Goal: Information Seeking & Learning: Learn about a topic

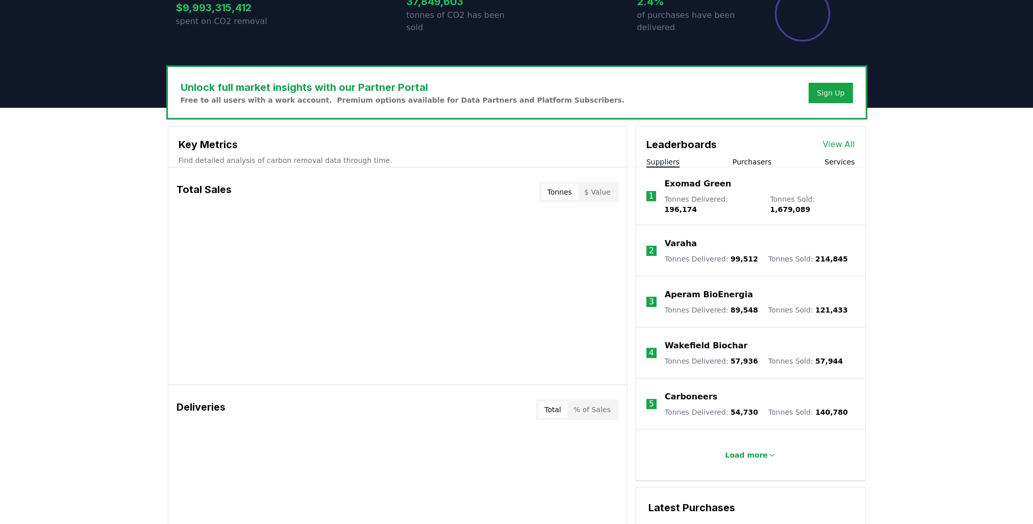
scroll to position [255, 0]
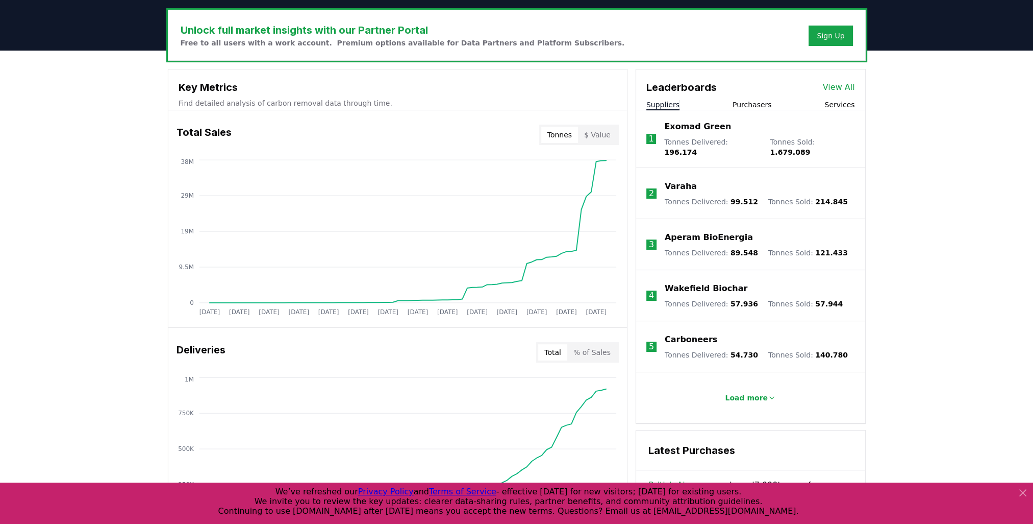
scroll to position [305, 0]
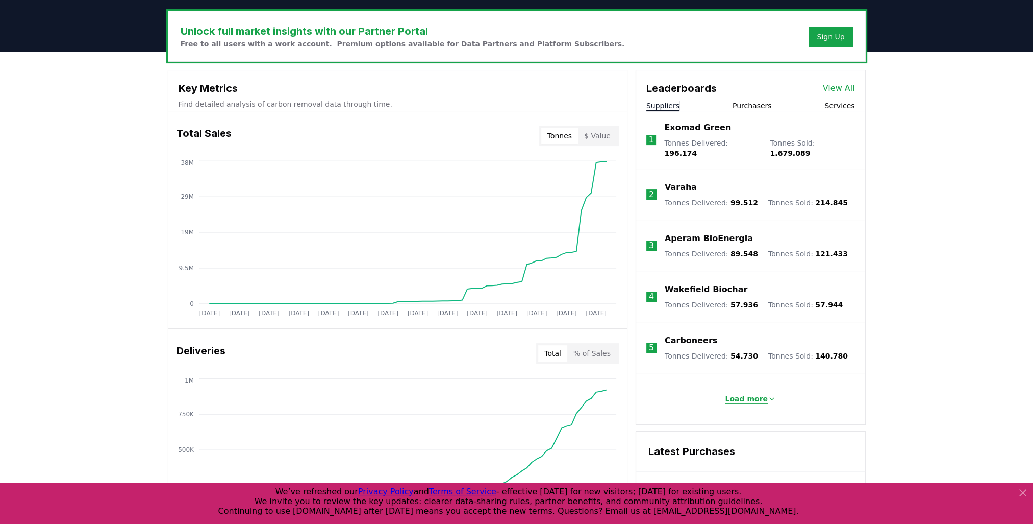
click at [757, 393] on p "Load more" at bounding box center [746, 398] width 43 height 10
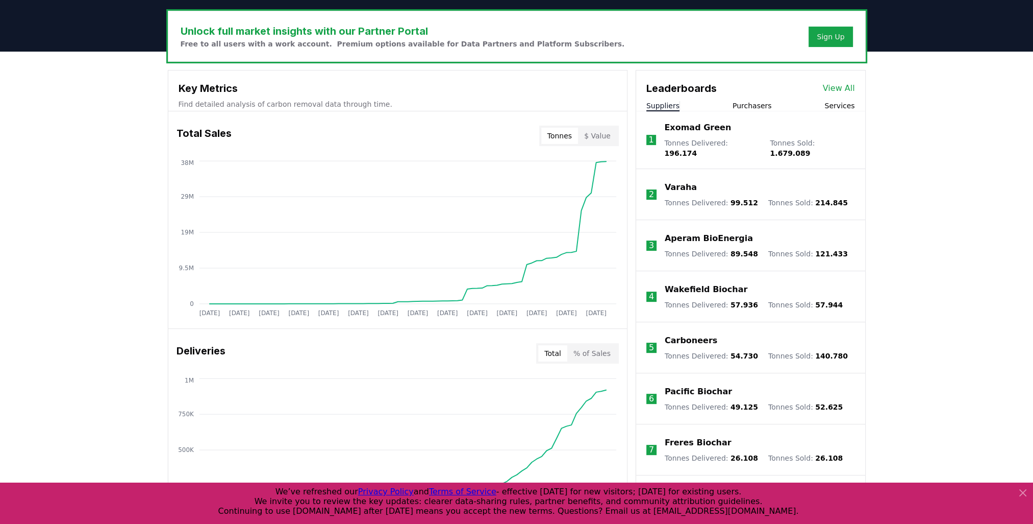
click at [835, 84] on link "View All" at bounding box center [839, 88] width 32 height 12
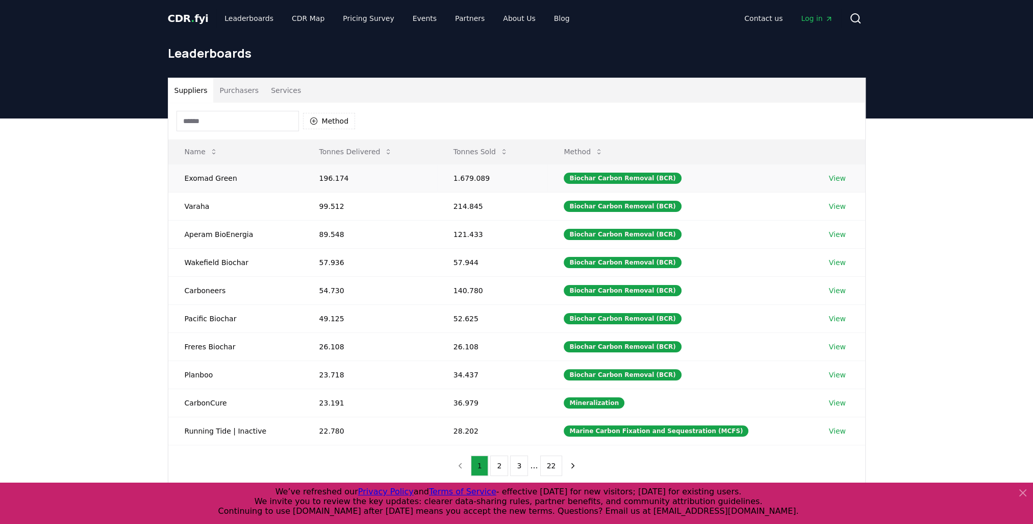
click at [834, 175] on link "View" at bounding box center [837, 178] width 17 height 10
click at [501, 462] on button "2" at bounding box center [499, 465] width 18 height 20
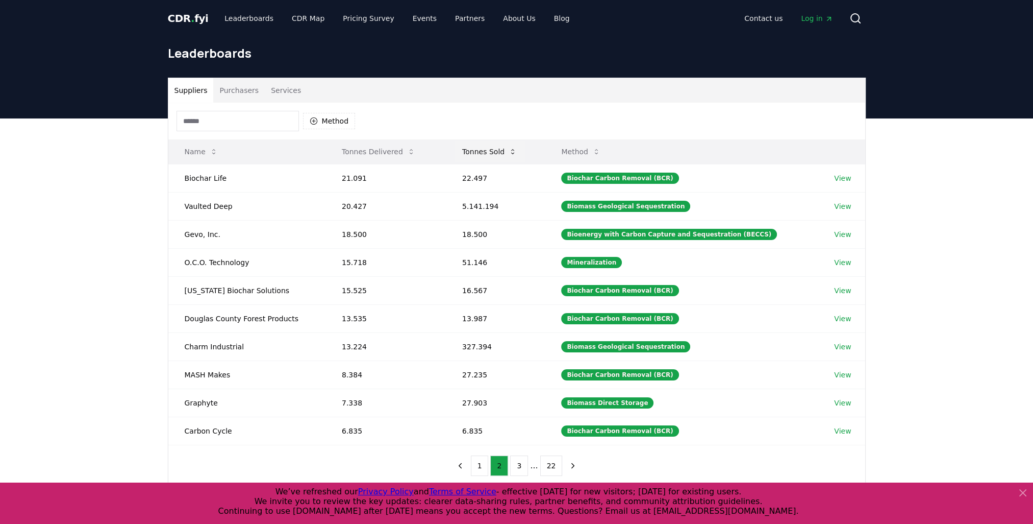
click at [496, 150] on button "Tonnes Sold" at bounding box center [489, 151] width 71 height 20
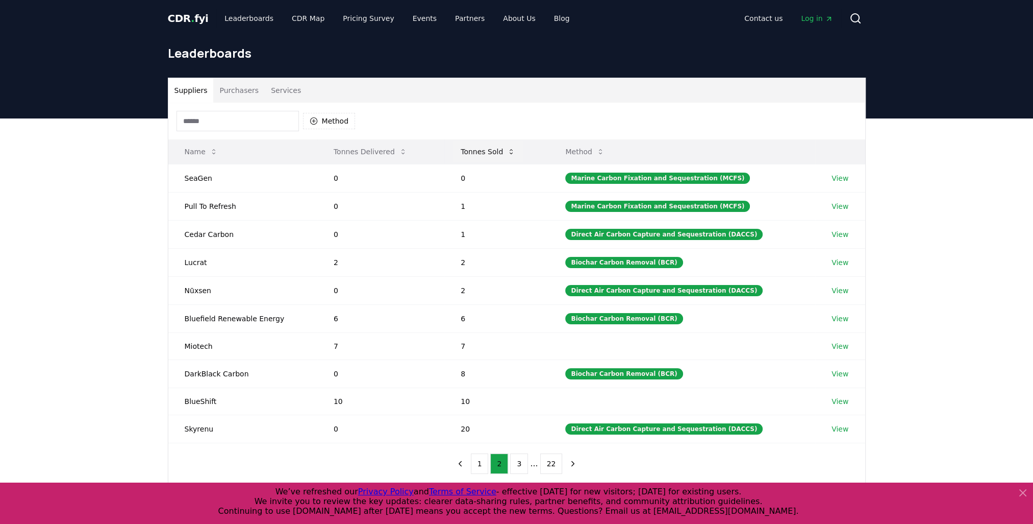
click at [496, 150] on button "Tonnes Sold" at bounding box center [488, 151] width 71 height 20
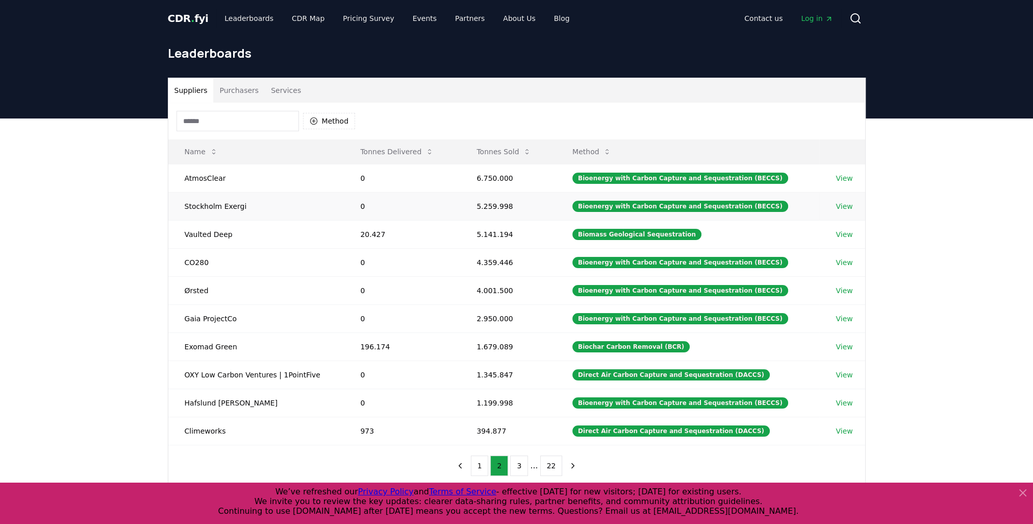
click at [839, 205] on link "View" at bounding box center [844, 206] width 17 height 10
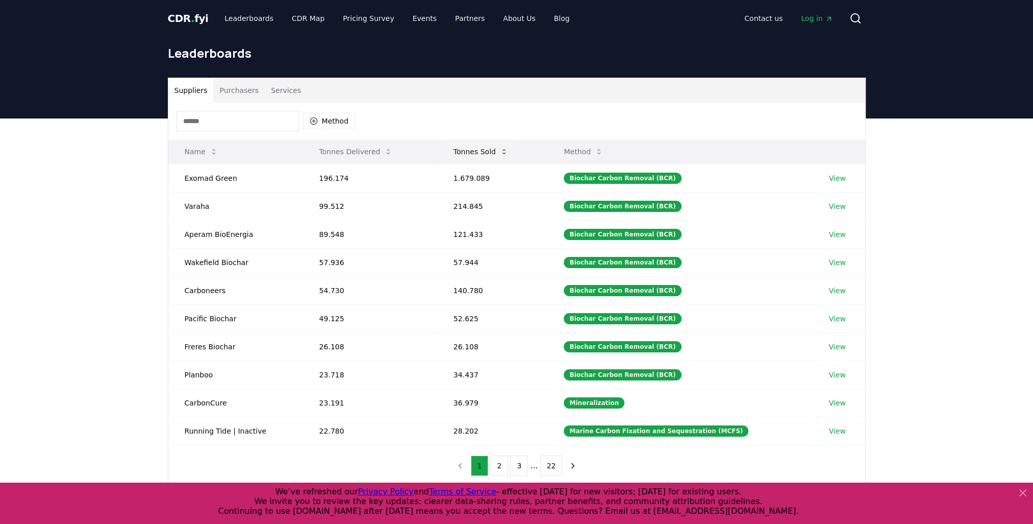
click at [477, 151] on button "Tonnes Sold" at bounding box center [480, 151] width 71 height 20
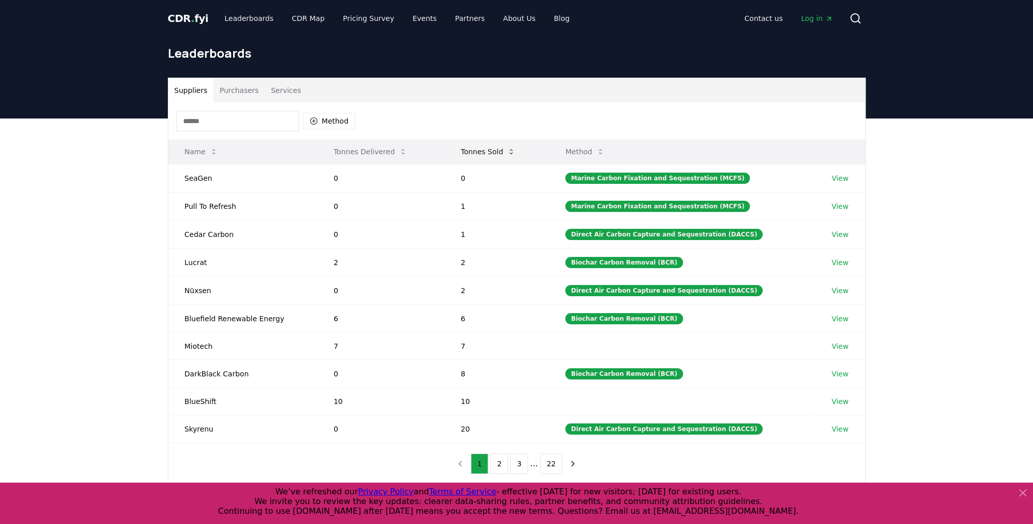
click at [477, 151] on button "Tonnes Sold" at bounding box center [488, 151] width 71 height 20
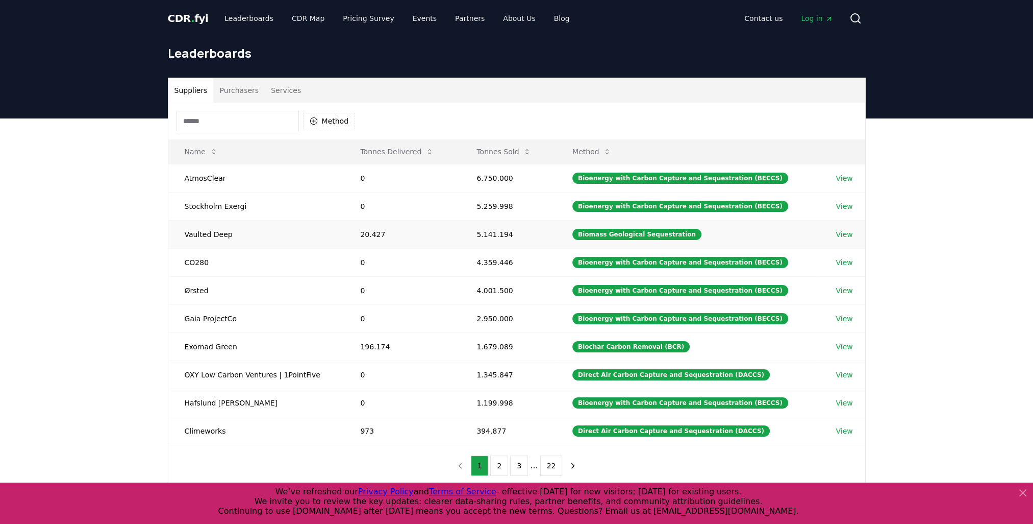
click at [837, 232] on link "View" at bounding box center [844, 234] width 17 height 10
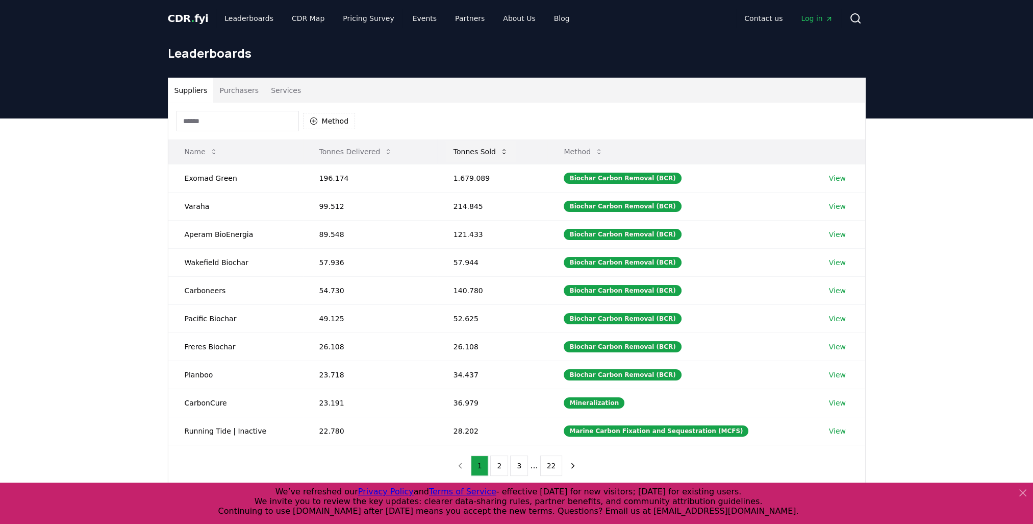
click at [474, 150] on button "Tonnes Sold" at bounding box center [480, 151] width 71 height 20
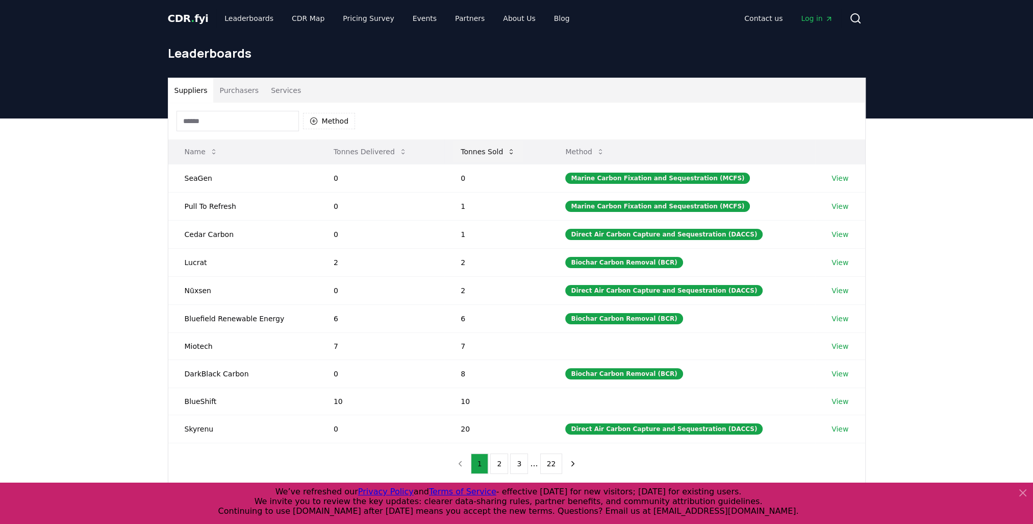
click at [474, 150] on button "Tonnes Sold" at bounding box center [488, 151] width 71 height 20
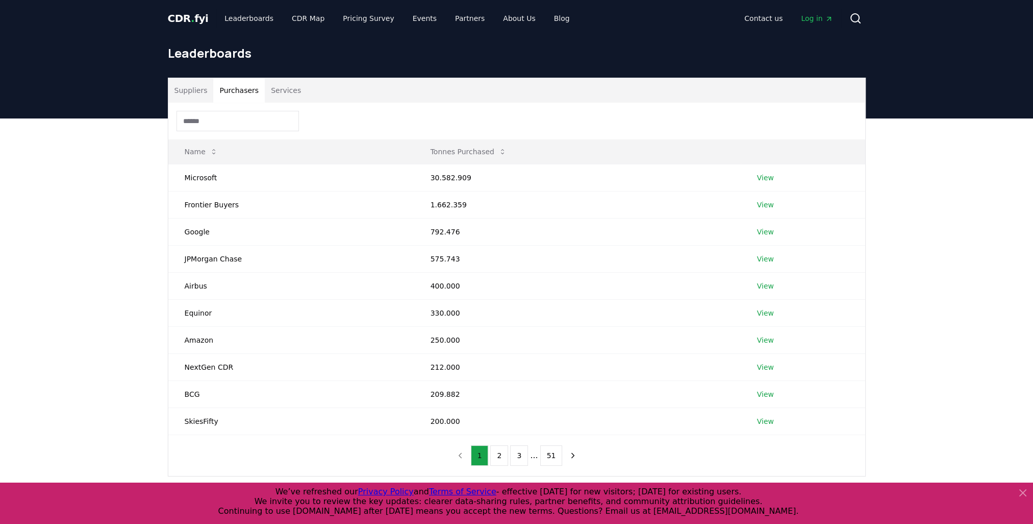
click at [237, 91] on button "Purchasers" at bounding box center [239, 90] width 52 height 24
click at [188, 89] on button "Suppliers" at bounding box center [190, 90] width 45 height 24
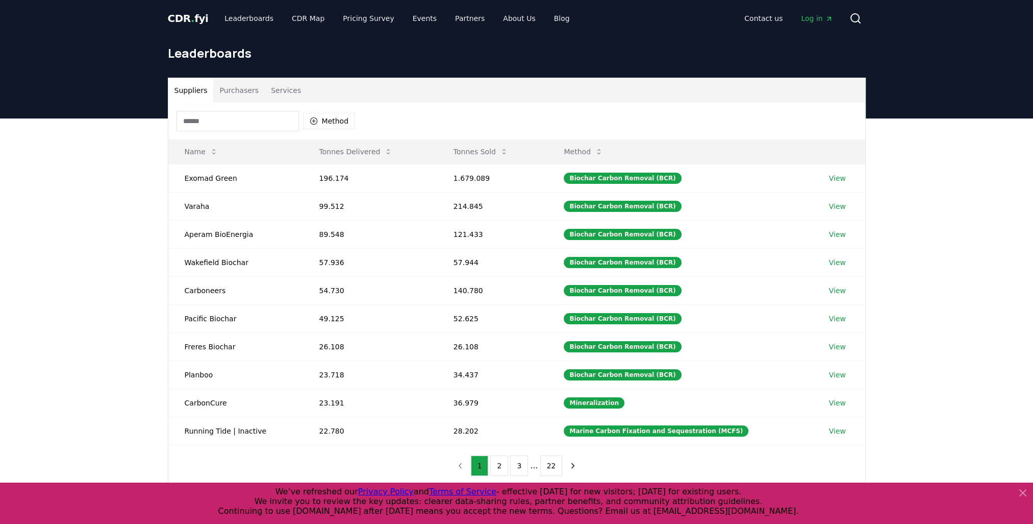
click at [189, 89] on button "Suppliers" at bounding box center [190, 90] width 45 height 24
click at [184, 20] on span "CDR . fyi" at bounding box center [188, 18] width 41 height 12
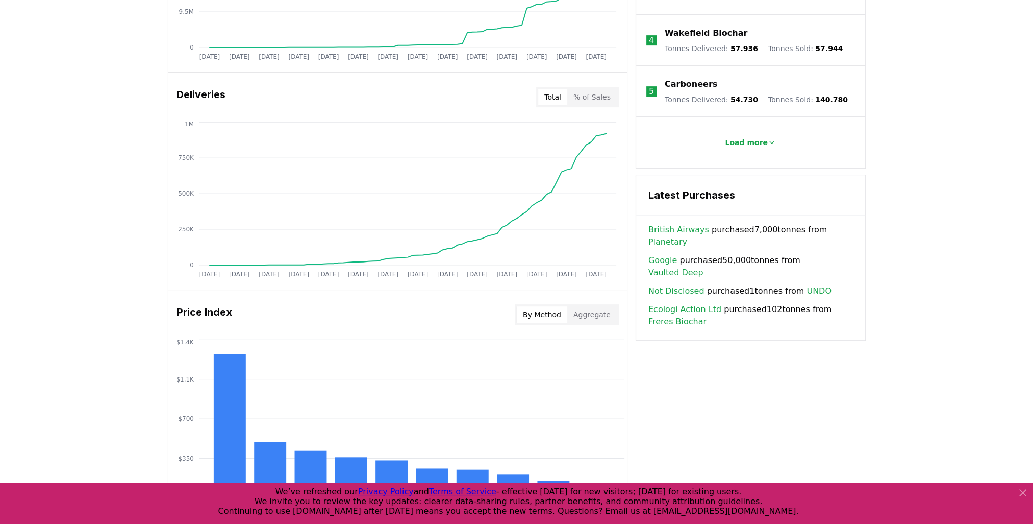
scroll to position [546, 0]
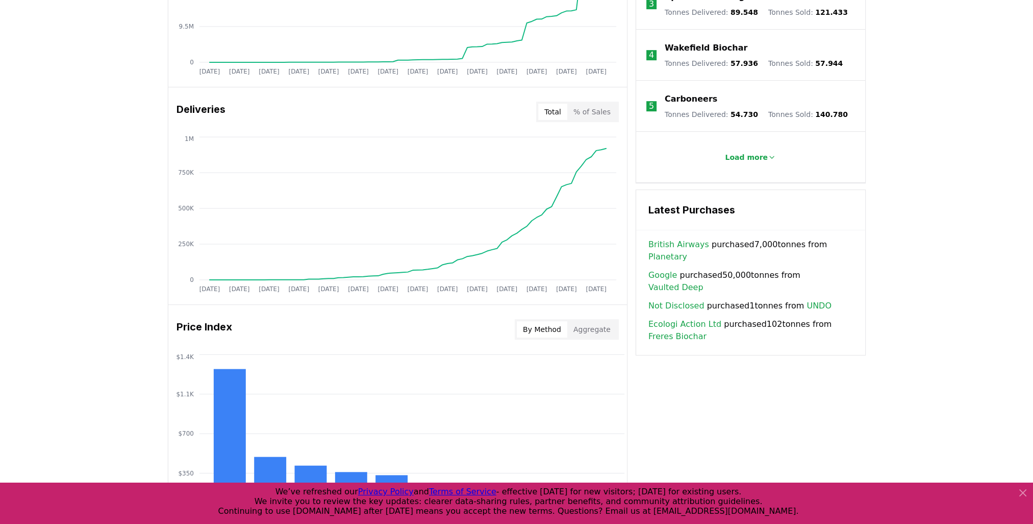
click at [559, 329] on button "By Method" at bounding box center [542, 329] width 51 height 16
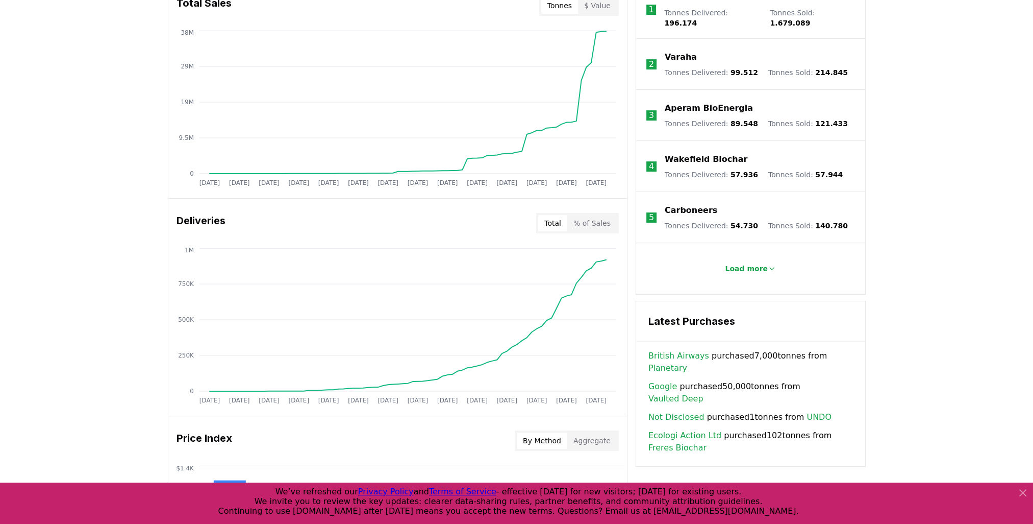
scroll to position [393, 0]
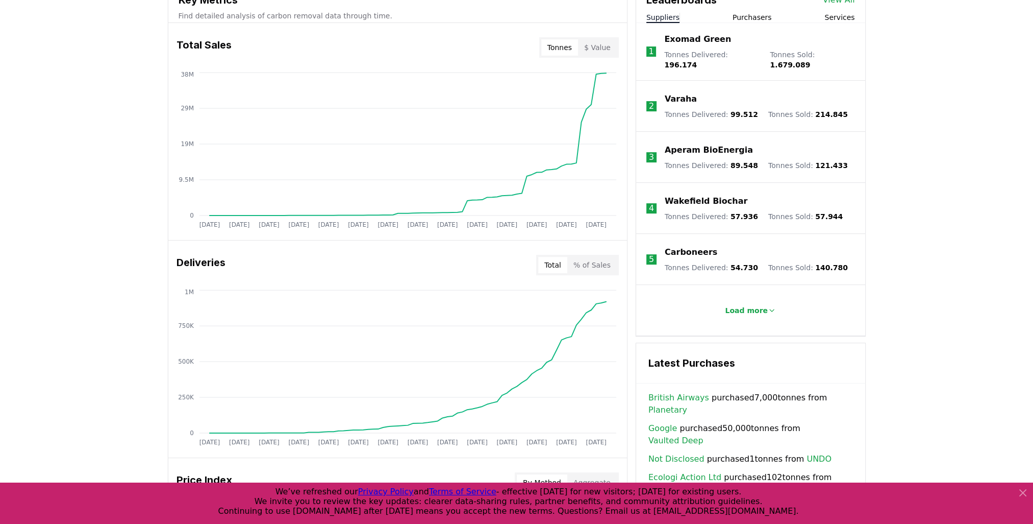
click at [613, 264] on button "% of Sales" at bounding box center [591, 265] width 49 height 16
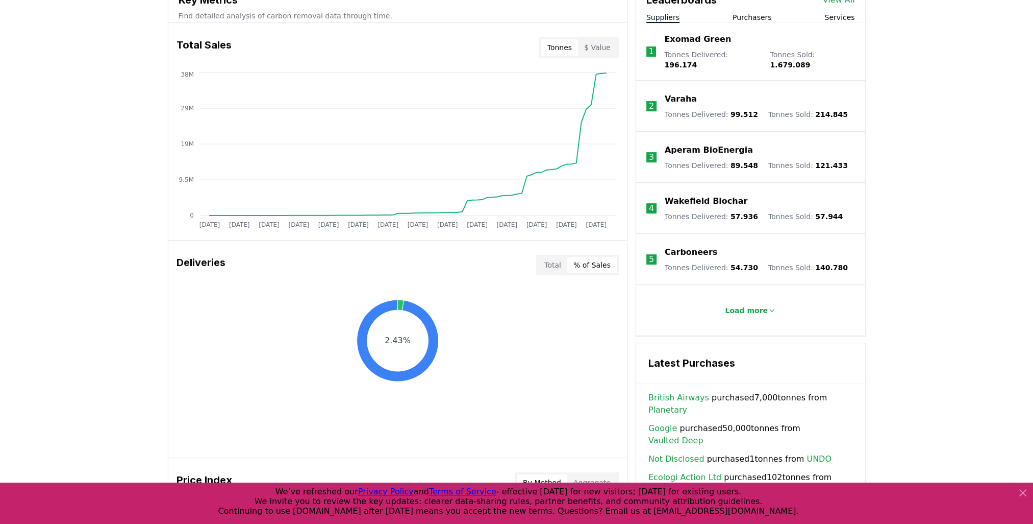
click at [557, 262] on button "Total" at bounding box center [552, 265] width 29 height 16
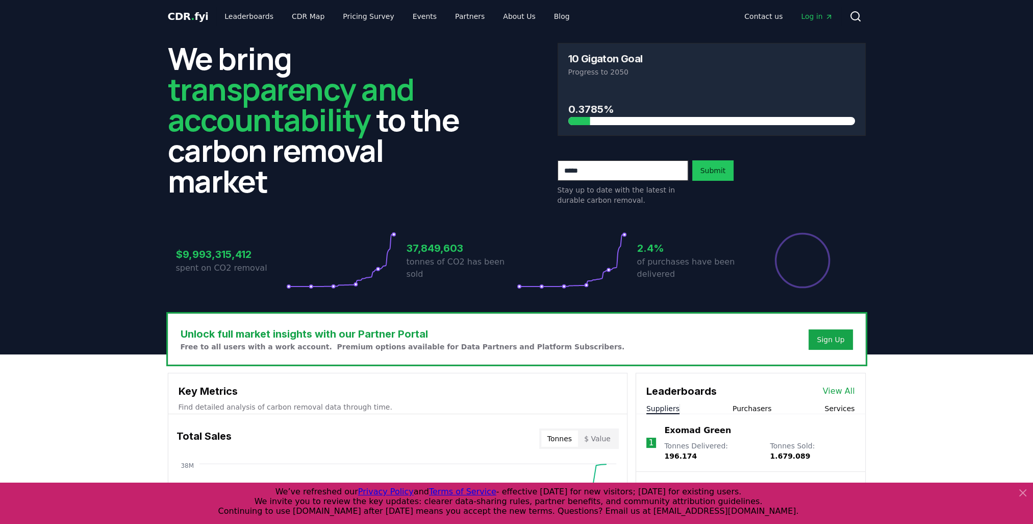
scroll to position [0, 0]
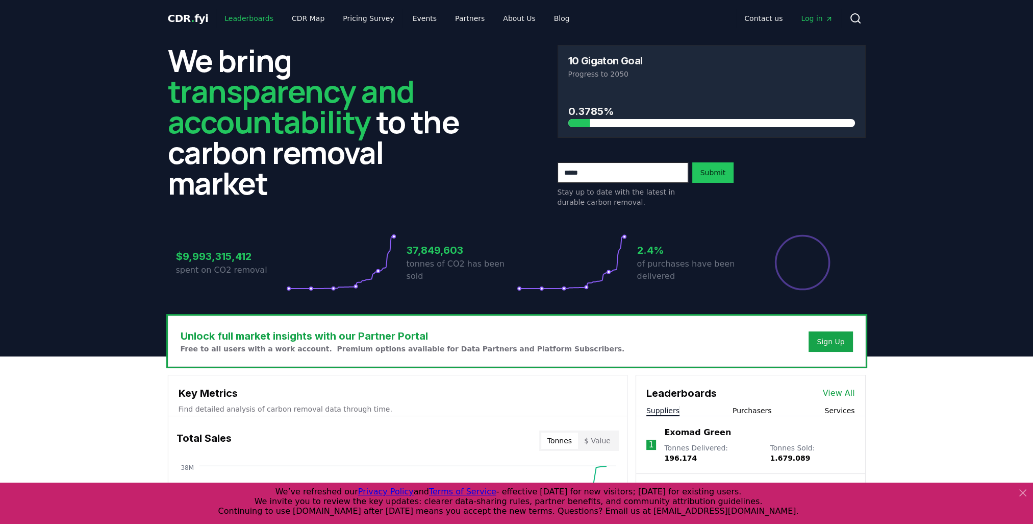
click at [242, 19] on link "Leaderboards" at bounding box center [248, 18] width 65 height 18
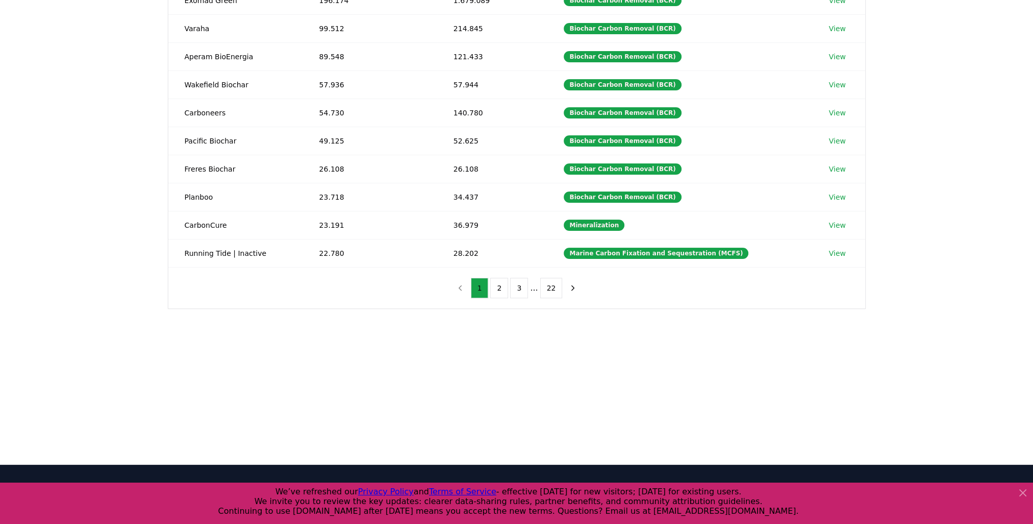
scroll to position [282, 0]
